Goal: Check status: Check status

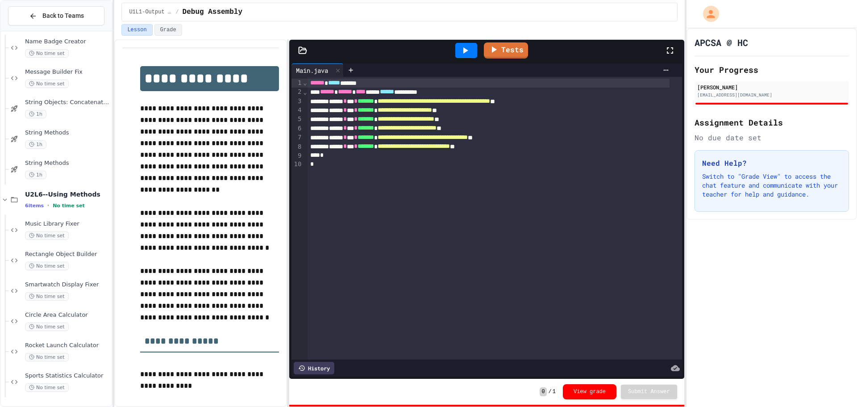
scroll to position [799, 0]
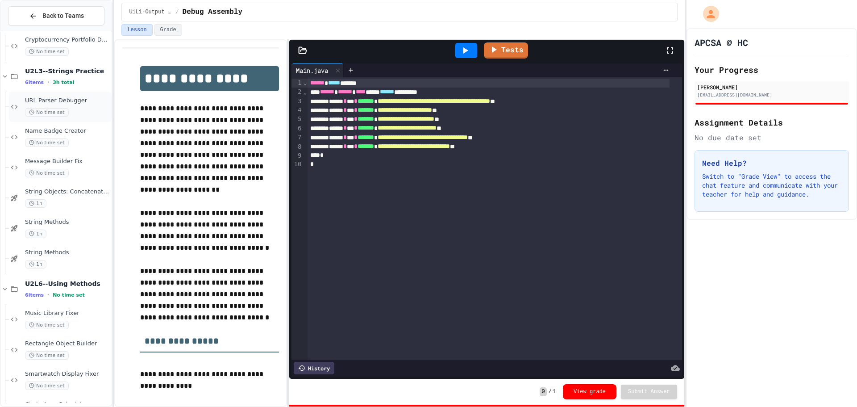
click at [66, 105] on div "URL Parser Debugger No time set" at bounding box center [67, 107] width 85 height 20
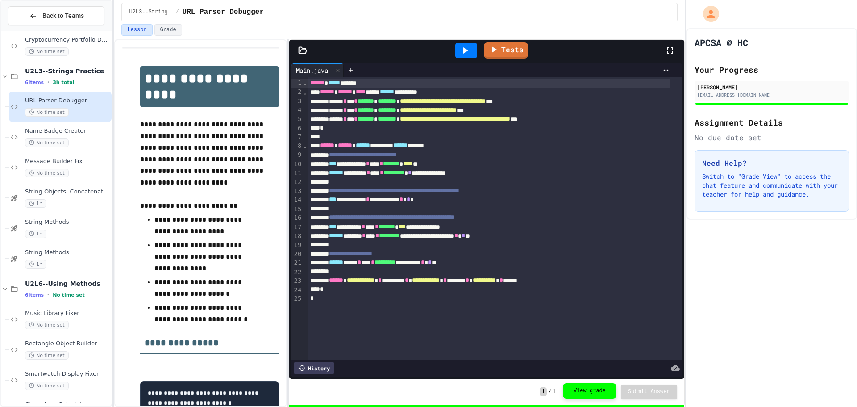
click at [603, 390] on button "View grade" at bounding box center [590, 390] width 54 height 15
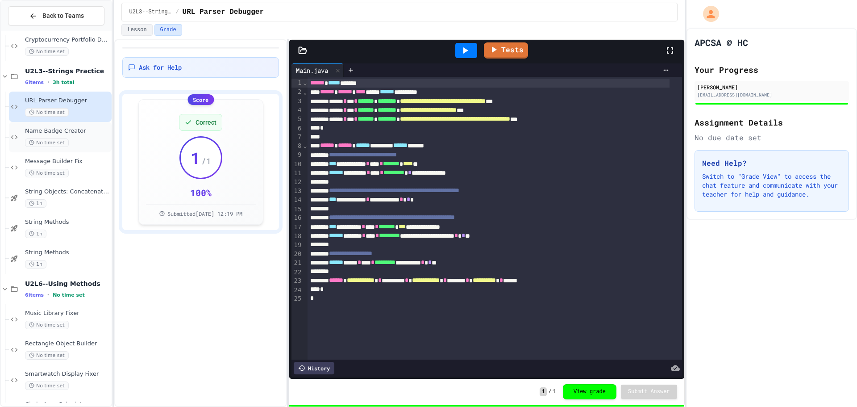
click at [82, 125] on div "Name Badge Creator No time set" at bounding box center [60, 137] width 103 height 30
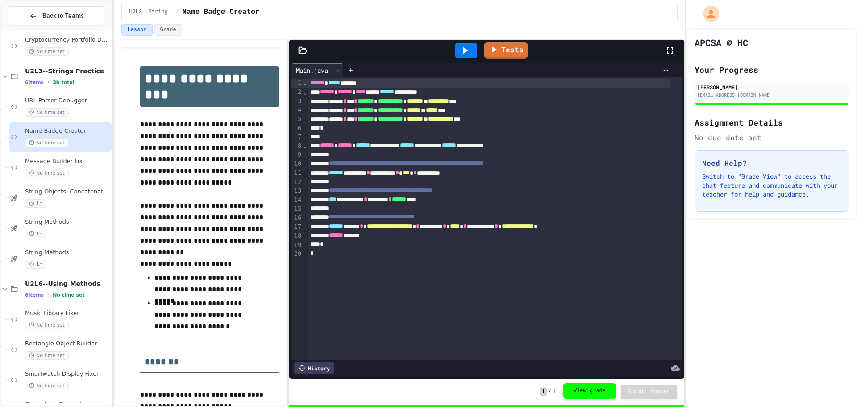
click at [596, 393] on button "View grade" at bounding box center [590, 390] width 54 height 15
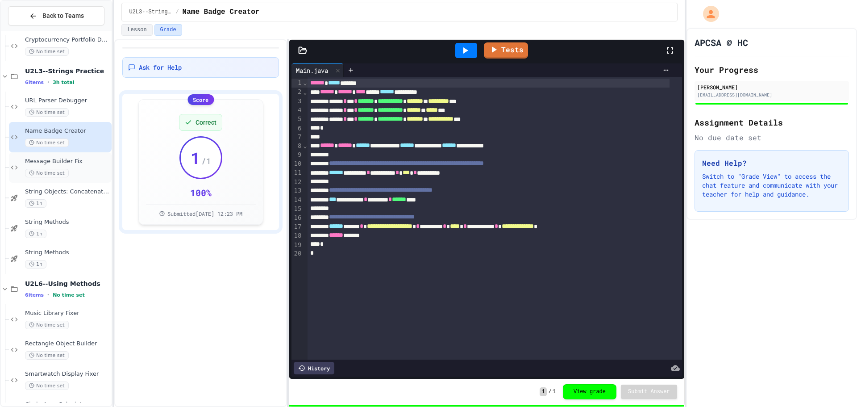
click at [87, 160] on span "Message Builder Fix" at bounding box center [67, 162] width 85 height 8
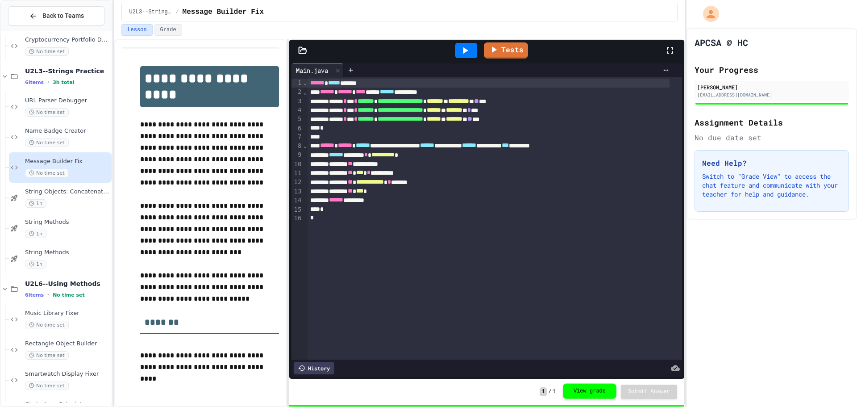
click at [579, 388] on button "View grade" at bounding box center [590, 390] width 54 height 15
